Goal: Task Accomplishment & Management: Use online tool/utility

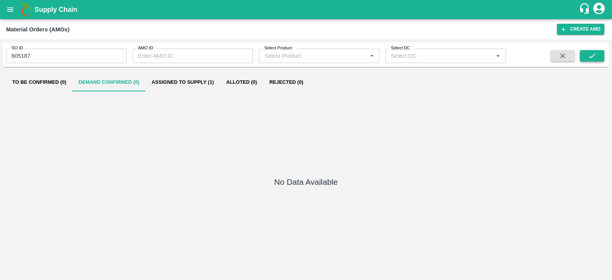
click at [593, 57] on icon "submit" at bounding box center [592, 56] width 8 height 8
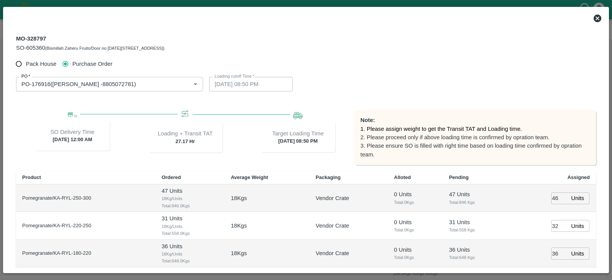
scroll to position [99, 0]
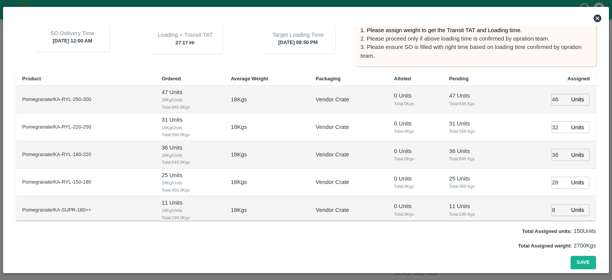
click at [602, 18] on div at bounding box center [306, 18] width 598 height 15
click at [599, 18] on icon at bounding box center [597, 19] width 8 height 8
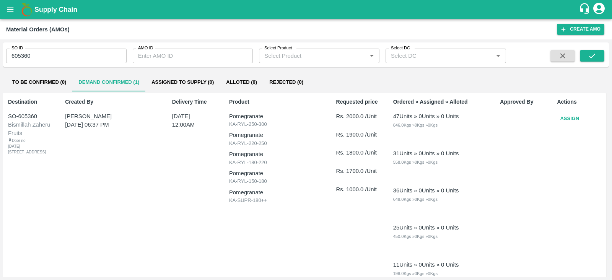
click at [560, 117] on button "Assign" at bounding box center [569, 118] width 25 height 13
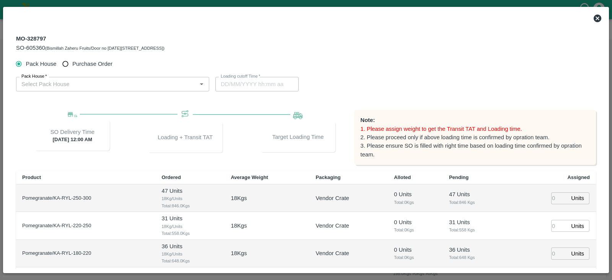
click at [106, 61] on span "Purchase Order" at bounding box center [92, 64] width 40 height 8
click at [73, 61] on input "Purchase Order" at bounding box center [65, 64] width 14 height 14
radio input "true"
click at [94, 75] on div "PO   * PO   *" at bounding box center [109, 83] width 187 height 18
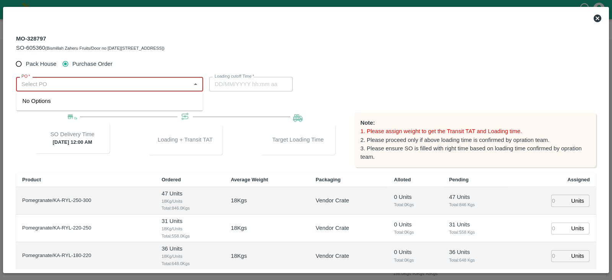
click at [83, 81] on input "PO   *" at bounding box center [103, 84] width 170 height 10
click at [100, 106] on div "PO-176916([PERSON_NAME] -8805072781)" at bounding box center [109, 100] width 187 height 13
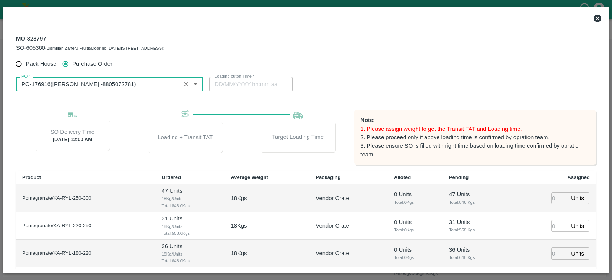
type input "PO-176916([PERSON_NAME] -8805072781)"
click at [552, 199] on input "number" at bounding box center [559, 198] width 17 height 12
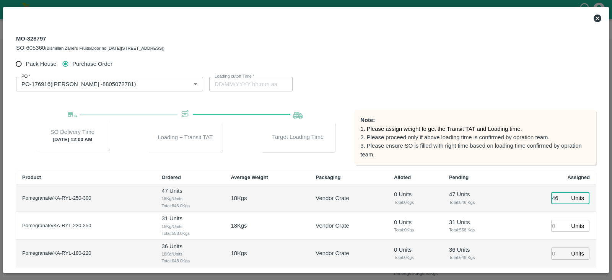
type input "46"
type input "[DATE] 09:50 PM"
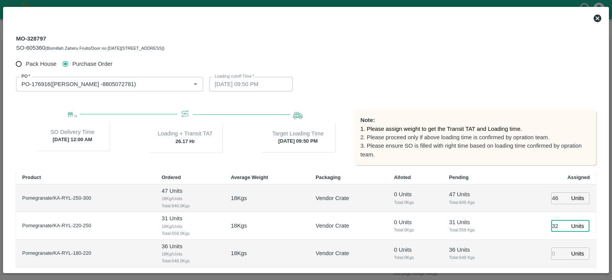
type input "32"
type input "36"
type input "19/09/2025 07:50 PM"
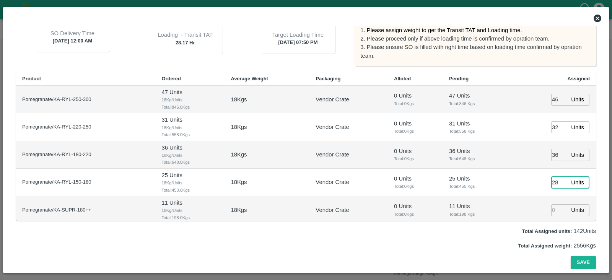
type input "28"
type input "19/09/2025 08:50 PM"
type input "8"
click at [585, 261] on button "Save" at bounding box center [582, 262] width 25 height 13
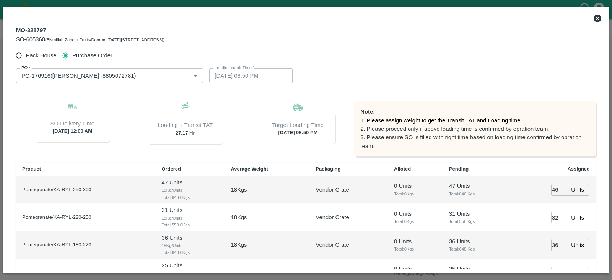
scroll to position [4, 0]
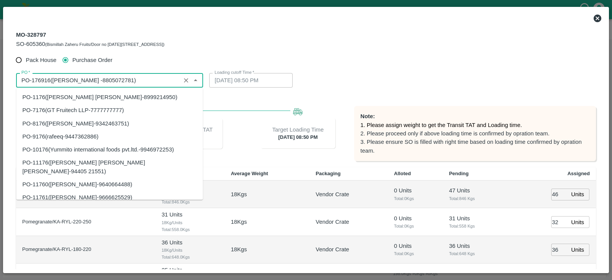
click at [92, 76] on input "PO   *" at bounding box center [98, 80] width 160 height 10
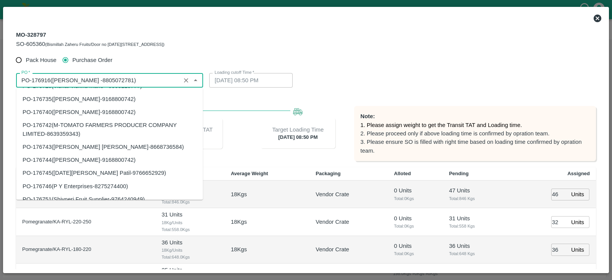
click at [594, 15] on icon at bounding box center [596, 18] width 9 height 9
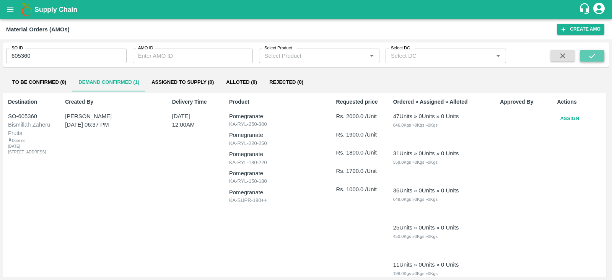
click at [592, 58] on icon "submit" at bounding box center [592, 56] width 8 height 8
click at [566, 123] on button "Assign" at bounding box center [569, 118] width 25 height 13
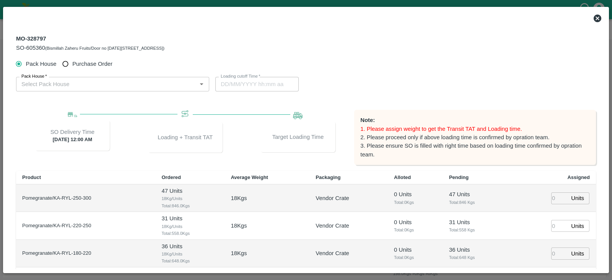
click at [76, 64] on span "Purchase Order" at bounding box center [92, 64] width 40 height 8
click at [73, 64] on input "Purchase Order" at bounding box center [65, 64] width 14 height 14
radio input "true"
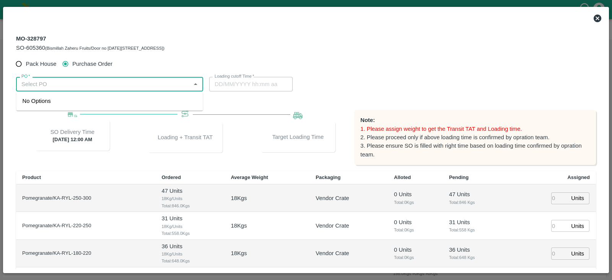
click at [60, 80] on input "PO   *" at bounding box center [103, 84] width 170 height 10
click at [45, 85] on input "PO   *" at bounding box center [103, 84] width 170 height 10
click at [108, 98] on div "PO-176916(Ningappa Kallappa Madabhavi -8805072781)" at bounding box center [80, 101] width 115 height 8
type input "PO-176916(Ningappa Kallappa Madabhavi -8805072781)"
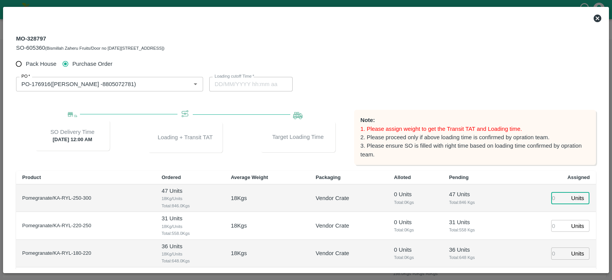
click at [554, 201] on input "number" at bounding box center [559, 198] width 17 height 12
type input "46"
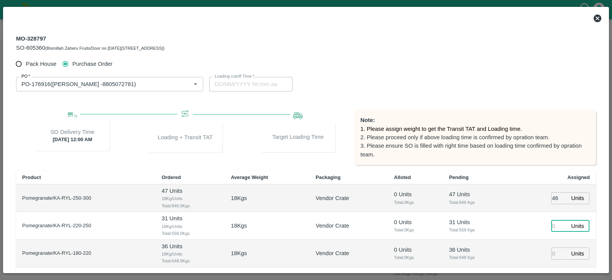
type input "22/09/2025 09:50 PM"
type input "32"
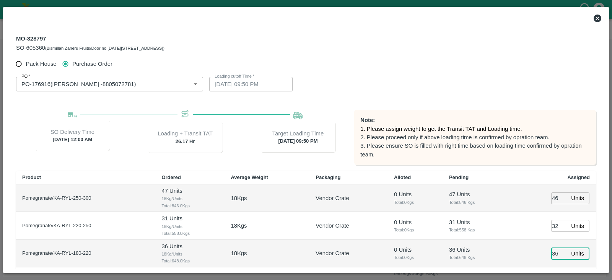
type input "36"
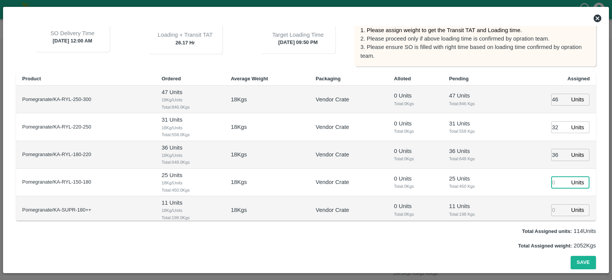
type input "22/09/2025 07:50 PM"
type input "28"
type input "8"
type input "22/09/2025 08:50 PM"
type input "8"
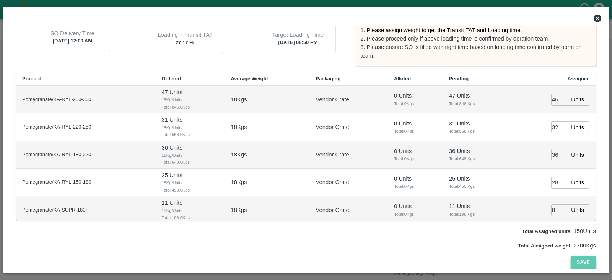
click at [579, 259] on button "Save" at bounding box center [582, 262] width 25 height 13
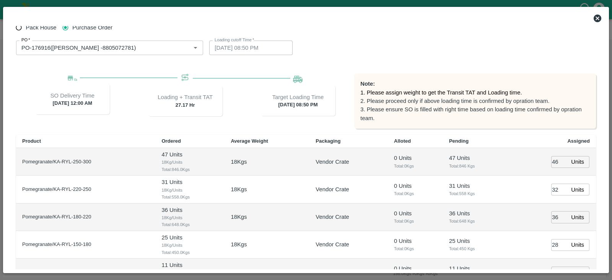
scroll to position [31, 0]
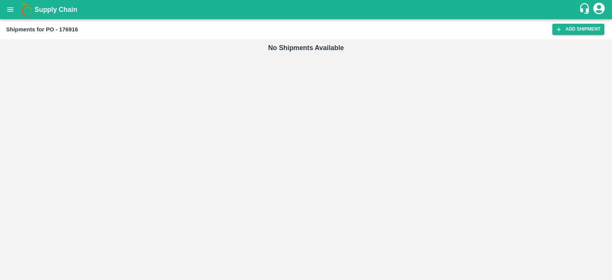
click at [575, 23] on div "Shipments for PO - 176916 Add Shipment" at bounding box center [306, 29] width 612 height 20
click at [577, 34] on link "Add Shipment" at bounding box center [578, 29] width 52 height 11
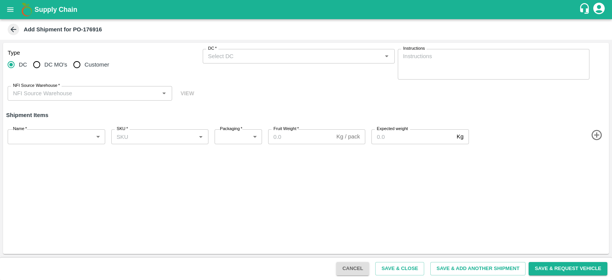
click at [101, 61] on span "Customer" at bounding box center [96, 64] width 24 height 8
click at [84, 61] on input "Customer" at bounding box center [76, 64] width 15 height 15
radio input "true"
click at [261, 62] on div "Customer (Material Orders)   *" at bounding box center [299, 56] width 192 height 15
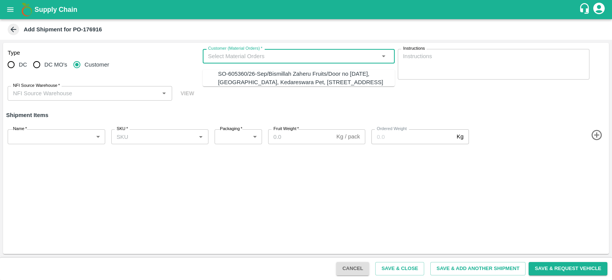
radio input "true"
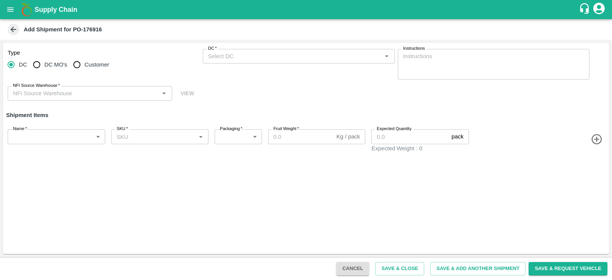
click at [91, 66] on span "Customer" at bounding box center [96, 64] width 24 height 8
click at [84, 66] on input "Customer" at bounding box center [76, 64] width 15 height 15
radio input "true"
click at [227, 58] on input "Customer (Material Orders)   *" at bounding box center [292, 56] width 175 height 10
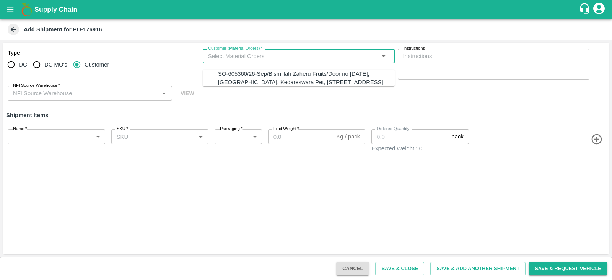
click at [246, 77] on div "SO-605360/26-Sep/Bismillah Zaheru Fruits/Door no [DATE], [GEOGRAPHIC_DATA], Ked…" at bounding box center [306, 78] width 177 height 17
type input "SO-605360/26-Sep/Bismillah Zaheru Fruits/Door no [DATE], [GEOGRAPHIC_DATA], Ked…"
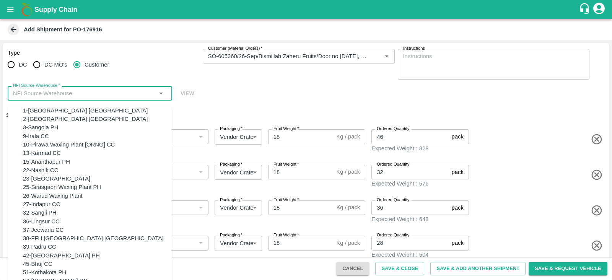
click at [98, 96] on input "NFI Source Warehouse   *" at bounding box center [83, 93] width 147 height 10
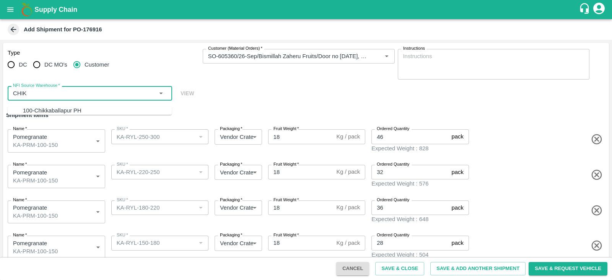
click at [97, 106] on div "100-Chikkaballapur PH" at bounding box center [97, 110] width 149 height 8
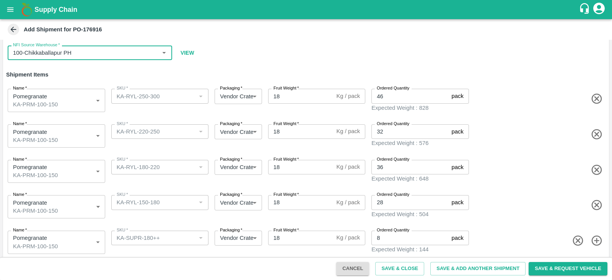
type input "100-Chikkaballapur PH"
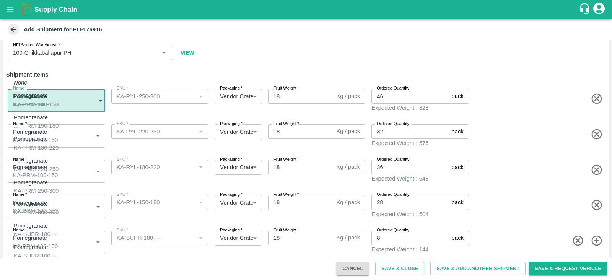
click at [77, 103] on body "Supply Chain Add Shipment for PO-176916 Type DC DC MO's Customer Customer (Mate…" at bounding box center [306, 140] width 612 height 280
click at [50, 188] on li "Pomegranate KA-PRM-250-300" at bounding box center [56, 187] width 97 height 22
type input "2052366"
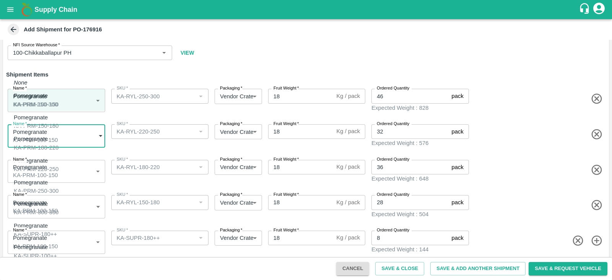
click at [56, 140] on body "Supply Chain Add Shipment for PO-176916 Type DC DC MO's Customer Customer (Mate…" at bounding box center [306, 140] width 612 height 280
click at [52, 162] on div "Pomegranate KA-PRM-220-250" at bounding box center [36, 164] width 45 height 17
type input "2052365"
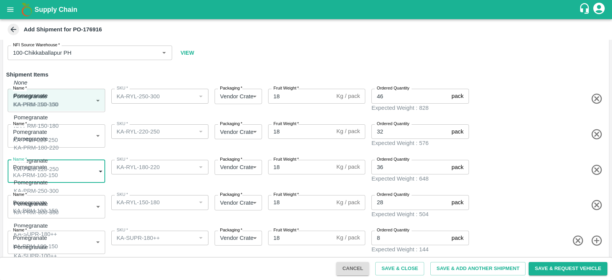
click at [52, 162] on body "Supply Chain Add Shipment for PO-176916 Type DC DC MO's Customer Customer (Mate…" at bounding box center [306, 140] width 612 height 280
click at [58, 147] on div "Pomegranate KA-PRM-180-220" at bounding box center [36, 143] width 45 height 17
type input "2052364"
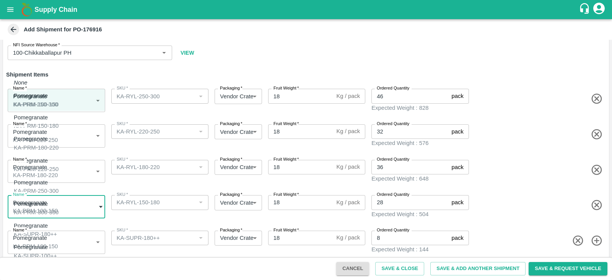
click at [59, 205] on body "Supply Chain Add Shipment for PO-176916 Type DC DC MO's Customer Customer (Mate…" at bounding box center [306, 140] width 612 height 280
click at [58, 120] on div "Pomegranate KA-PRM-150-180" at bounding box center [36, 121] width 45 height 17
type input "2052363"
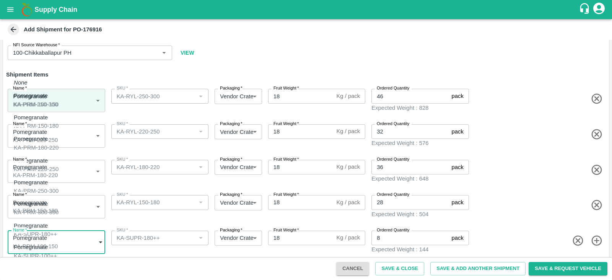
click at [46, 236] on body "Supply Chain Add Shipment for PO-176916 Type DC DC MO's Customer Customer (Mate…" at bounding box center [306, 140] width 612 height 280
click at [57, 224] on div "Pomegranate KA-SUPR-180++" at bounding box center [35, 229] width 43 height 17
type input "2052368"
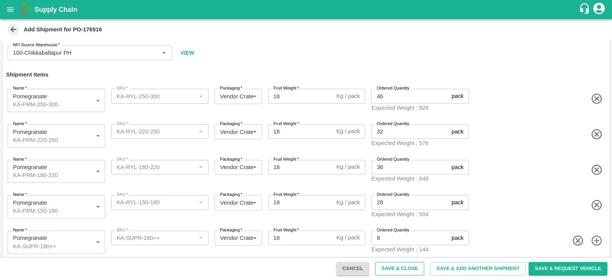
click at [405, 268] on button "Save & Close" at bounding box center [399, 268] width 49 height 13
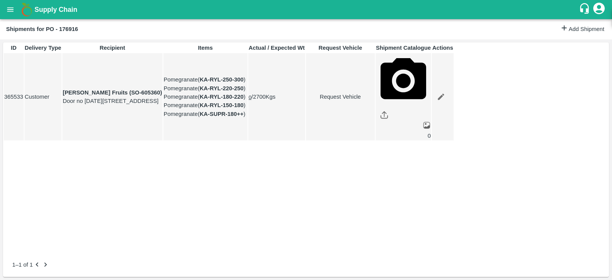
click at [374, 101] on link "Request Vehicle" at bounding box center [340, 97] width 68 height 8
type input "[DATE] 08:50 PM"
click at [371, 47] on body "Supply Chain Shipments for PO - 176916 Add Shipment ID Delivery Type Recipient …" at bounding box center [306, 140] width 612 height 280
click at [375, 75] on p "Normal" at bounding box center [373, 75] width 18 height 8
type input "1"
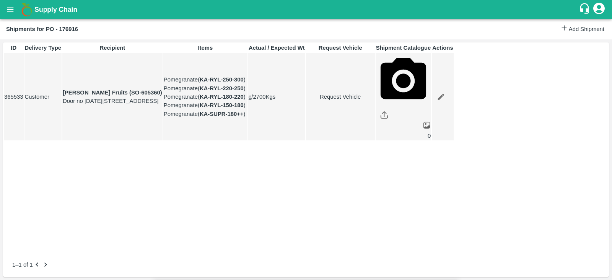
type input "DD/MM/YYYY hh:mm aa"
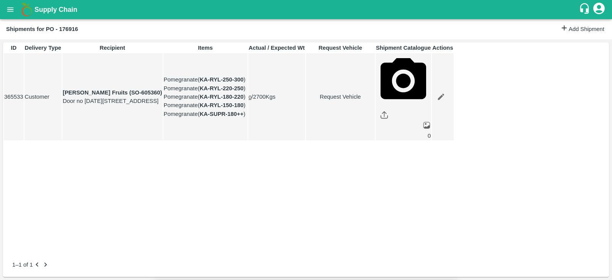
type input "[DATE] 01:00 PM"
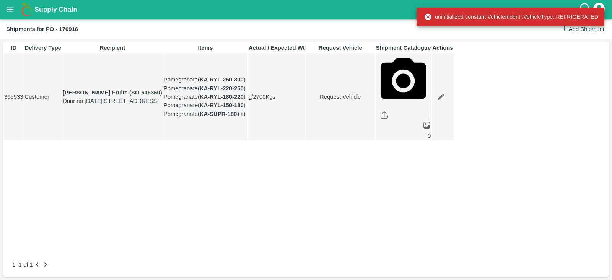
click at [374, 101] on link "Request Vehicle" at bounding box center [340, 97] width 68 height 8
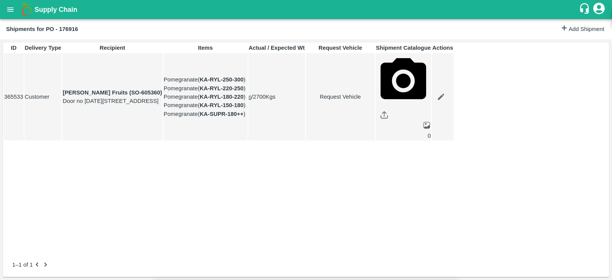
type input "1"
type input "[DATE] 01:00 PM"
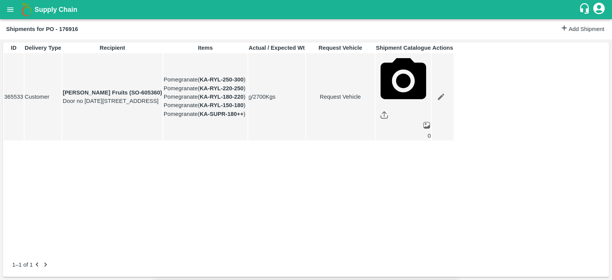
type input "[DATE] 01:50 AM"
